Goal: Information Seeking & Learning: Learn about a topic

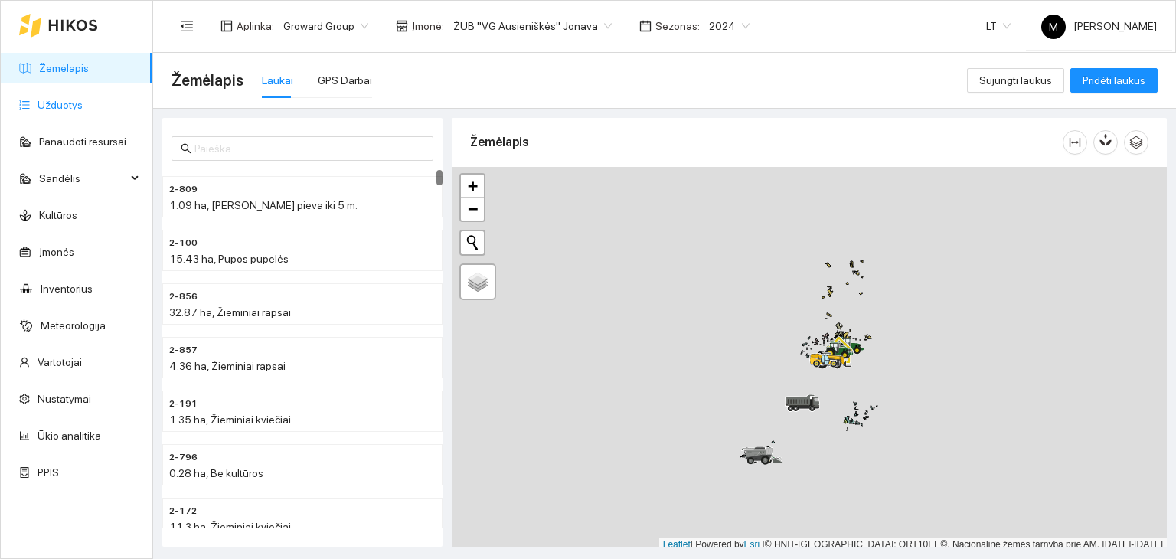
click at [83, 106] on link "Užduotys" at bounding box center [60, 105] width 45 height 12
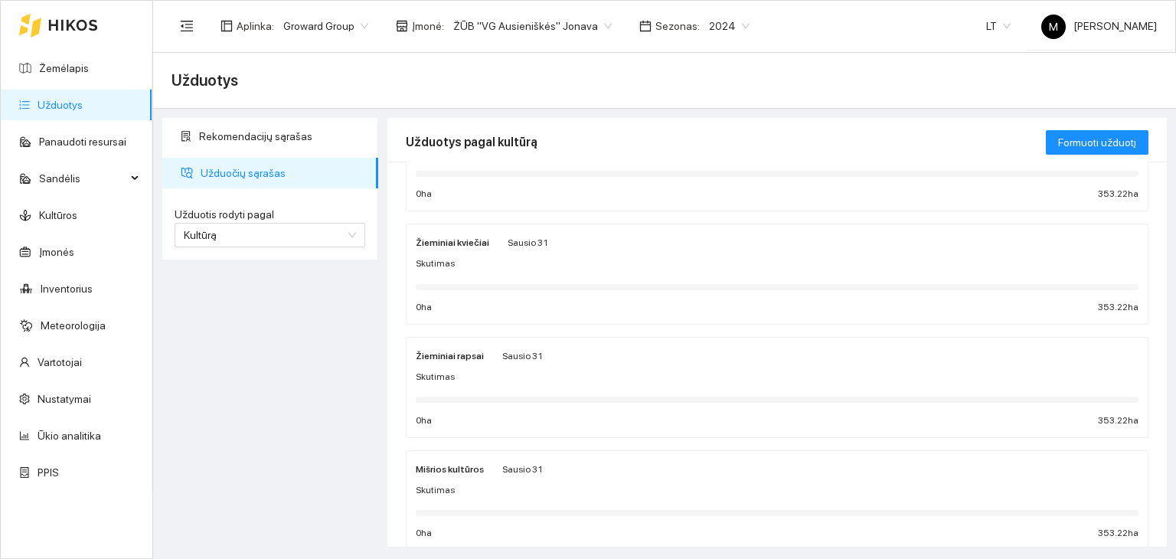
scroll to position [230, 0]
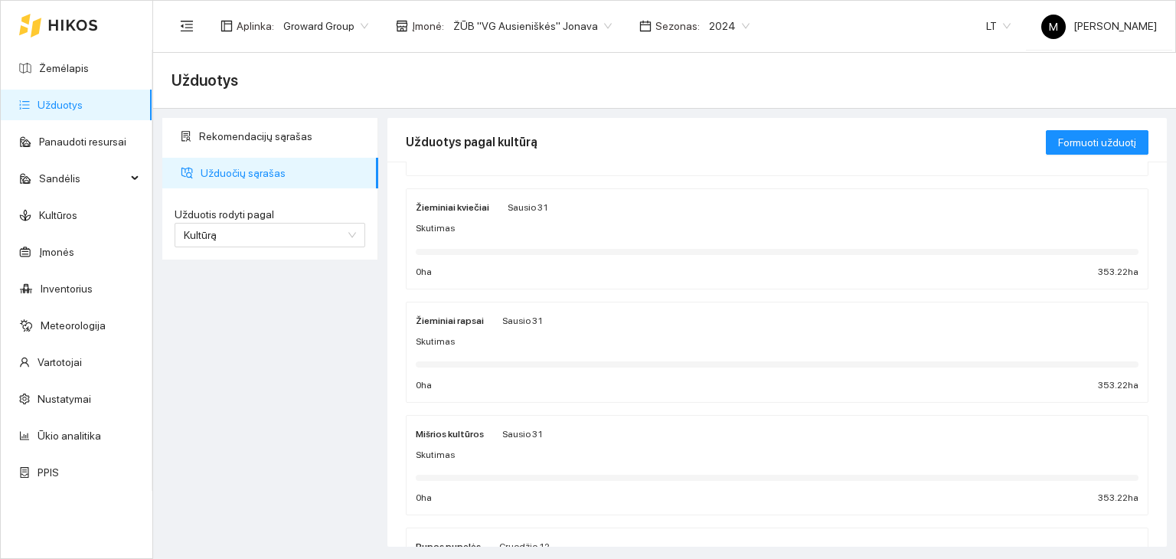
click at [474, 315] on strong "Žieminiai rapsai" at bounding box center [450, 320] width 68 height 11
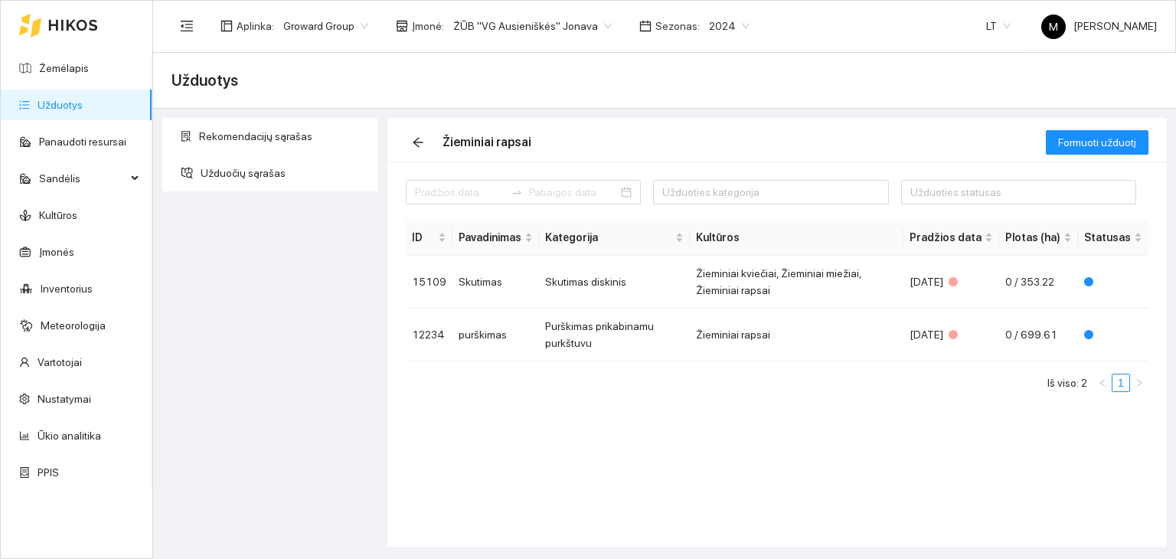
click at [686, 38] on div "Aplinka : Groward Group Įmonė : ŽŪB "VG Ausieniškės" Jonava Sezonas : 2024" at bounding box center [464, 26] width 587 height 31
click at [709, 24] on span "2024" at bounding box center [729, 26] width 41 height 23
click at [700, 197] on div "2026" at bounding box center [709, 202] width 39 height 17
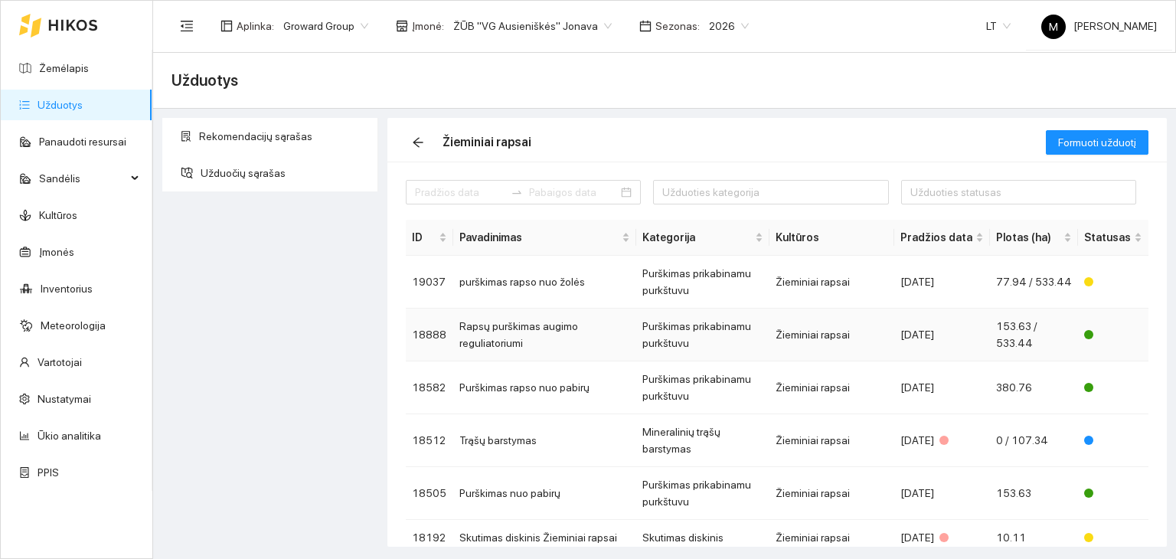
click at [538, 336] on td "Rapsų purškimas augimo reguliatoriumi" at bounding box center [544, 334] width 183 height 53
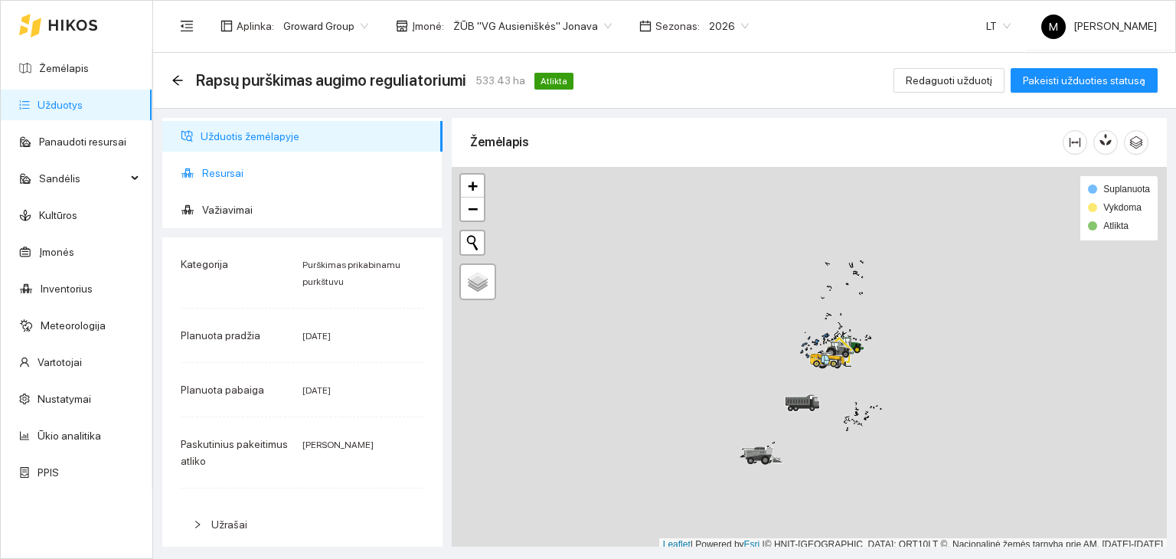
click at [272, 174] on span "Resursai" at bounding box center [316, 173] width 228 height 31
